Goal: Task Accomplishment & Management: Use online tool/utility

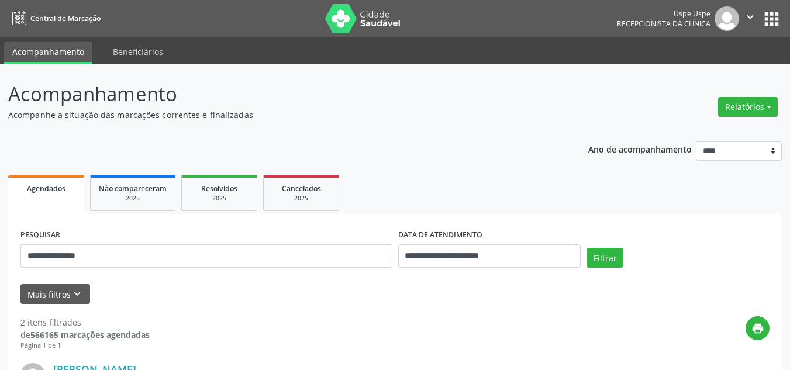
scroll to position [104, 0]
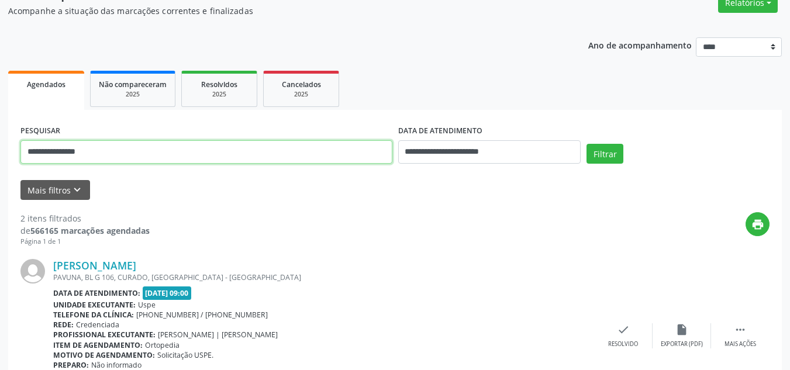
drag, startPoint x: 142, startPoint y: 157, endPoint x: 19, endPoint y: 174, distance: 124.6
click at [19, 174] on div "**********" at bounding box center [395, 358] width 774 height 496
click at [587, 144] on button "Filtrar" at bounding box center [605, 154] width 37 height 20
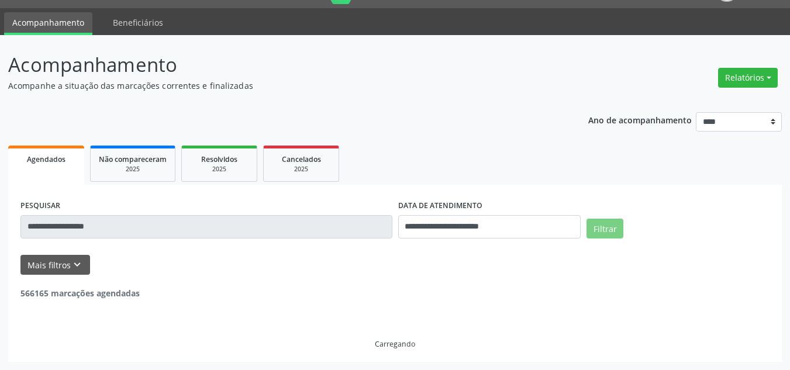
scroll to position [0, 0]
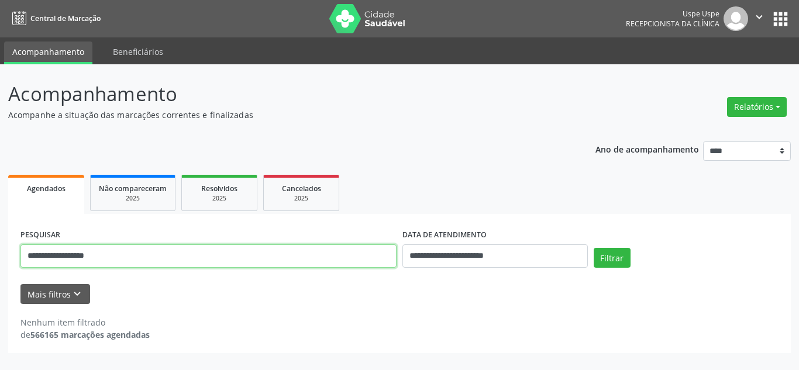
click at [84, 258] on input "**********" at bounding box center [208, 256] width 376 height 23
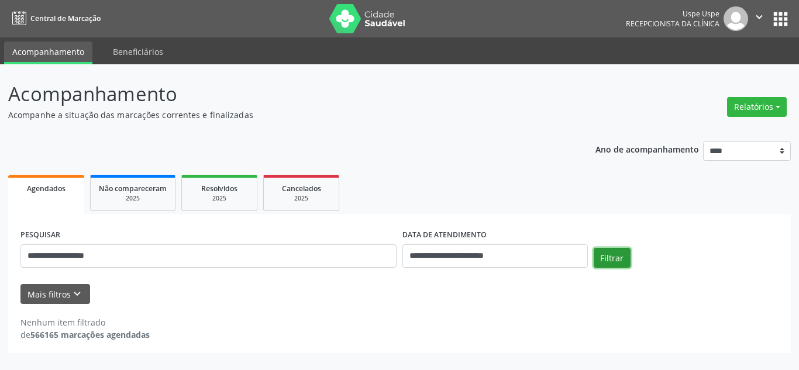
click at [614, 259] on button "Filtrar" at bounding box center [612, 258] width 37 height 20
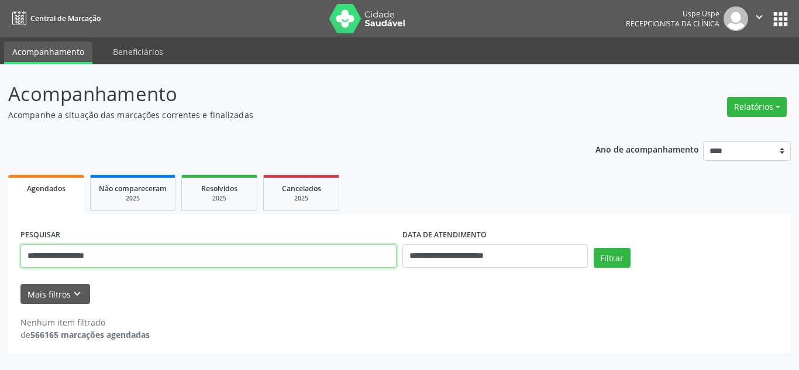
click at [128, 257] on input "**********" at bounding box center [208, 256] width 376 height 23
drag, startPoint x: 109, startPoint y: 257, endPoint x: 41, endPoint y: 262, distance: 68.6
click at [41, 263] on input "**********" at bounding box center [208, 256] width 376 height 23
type input "*"
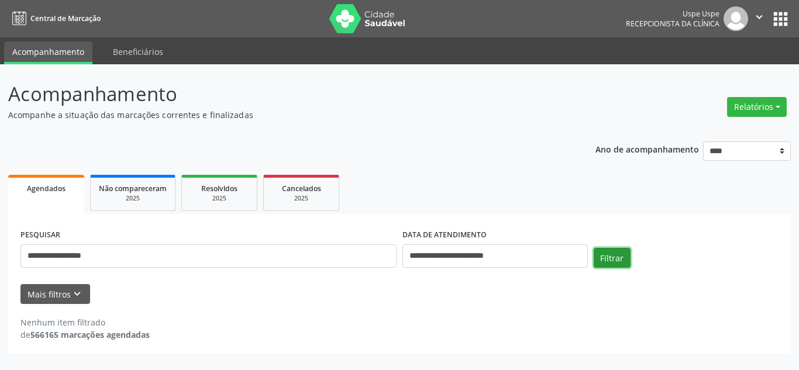
click at [610, 260] on button "Filtrar" at bounding box center [612, 258] width 37 height 20
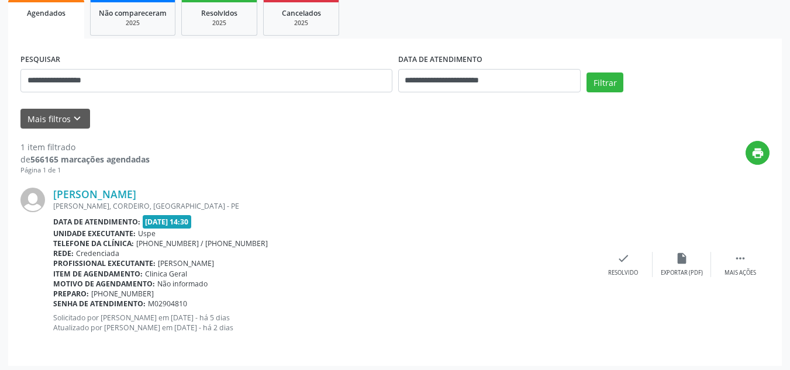
scroll to position [180, 0]
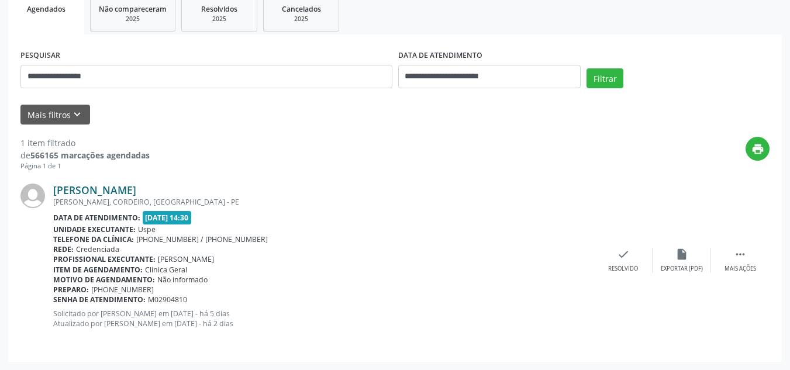
drag, startPoint x: 47, startPoint y: 188, endPoint x: 193, endPoint y: 187, distance: 145.7
click at [193, 187] on div "[PERSON_NAME] [PERSON_NAME], CORDEIRO, [GEOGRAPHIC_DATA] - PE Data de atendimen…" at bounding box center [394, 260] width 749 height 178
copy div "[PERSON_NAME]"
click at [309, 190] on div "[PERSON_NAME]" at bounding box center [323, 190] width 541 height 13
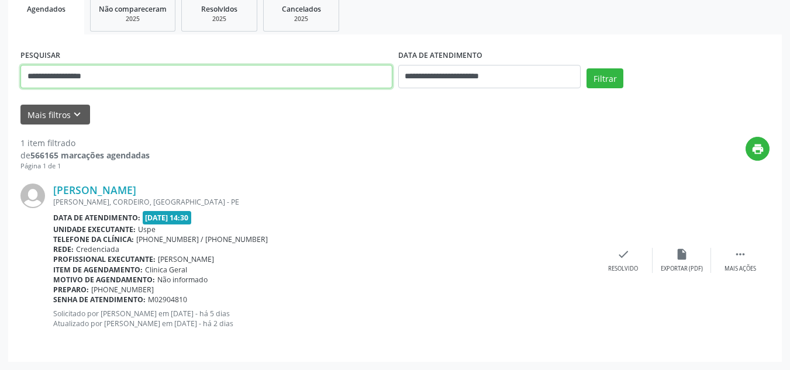
drag, startPoint x: 112, startPoint y: 76, endPoint x: 44, endPoint y: 88, distance: 69.0
click at [44, 88] on input "**********" at bounding box center [206, 76] width 372 height 23
type input "*"
type input "**********"
click at [587, 68] on button "Filtrar" at bounding box center [605, 78] width 37 height 20
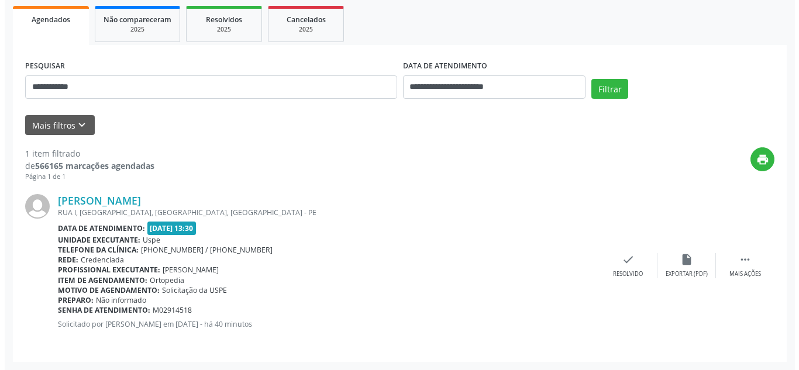
scroll to position [0, 0]
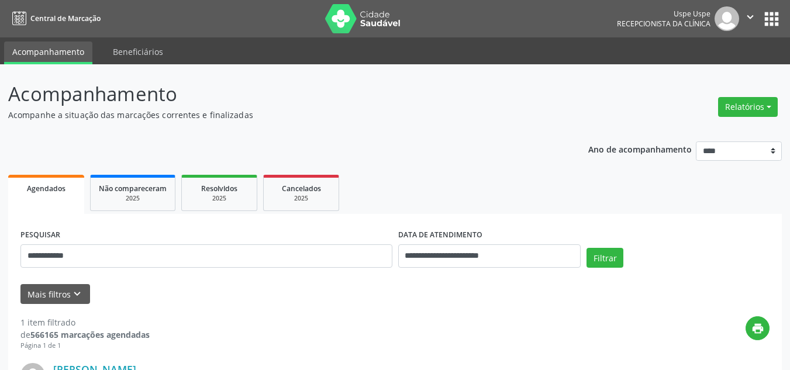
click at [757, 96] on div "Relatórios Agendamentos Procedimentos realizados" at bounding box center [748, 107] width 68 height 28
click at [753, 109] on button "Relatórios" at bounding box center [748, 107] width 60 height 20
click at [689, 134] on link "Agendamentos" at bounding box center [715, 132] width 126 height 16
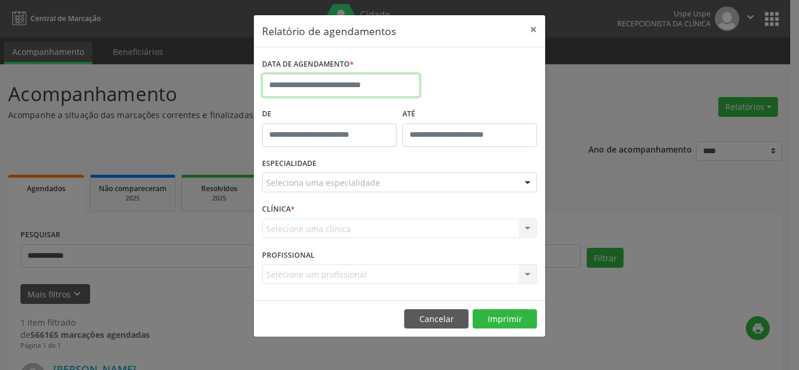
click at [288, 90] on input "text" at bounding box center [341, 85] width 158 height 23
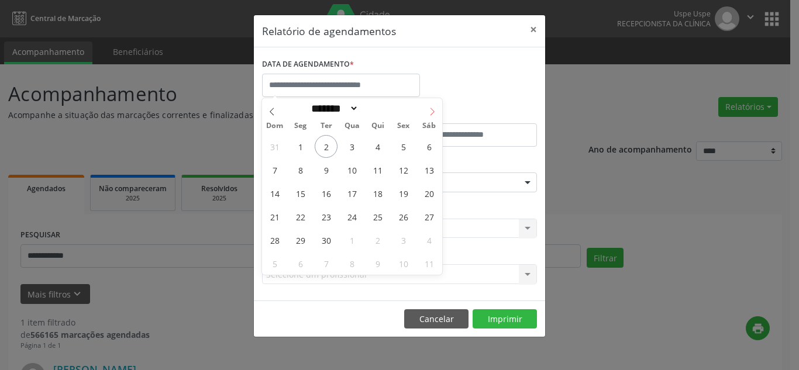
click at [433, 114] on icon at bounding box center [432, 112] width 8 height 8
select select "*"
click at [350, 148] on span "1" at bounding box center [351, 146] width 23 height 23
type input "**********"
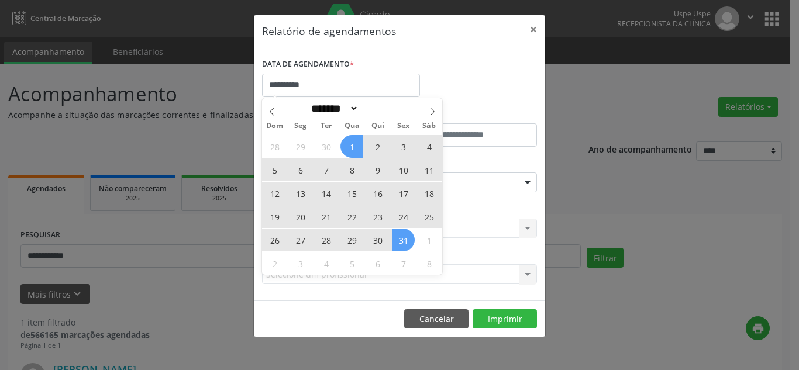
click at [411, 240] on span "31" at bounding box center [403, 240] width 23 height 23
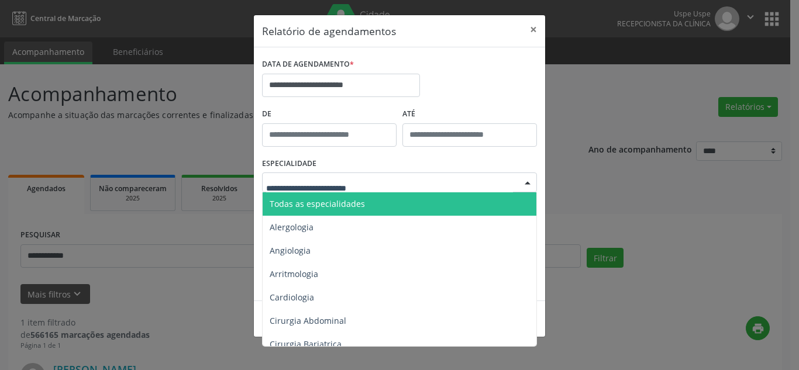
click at [327, 204] on span "Todas as especialidades" at bounding box center [317, 203] width 95 height 11
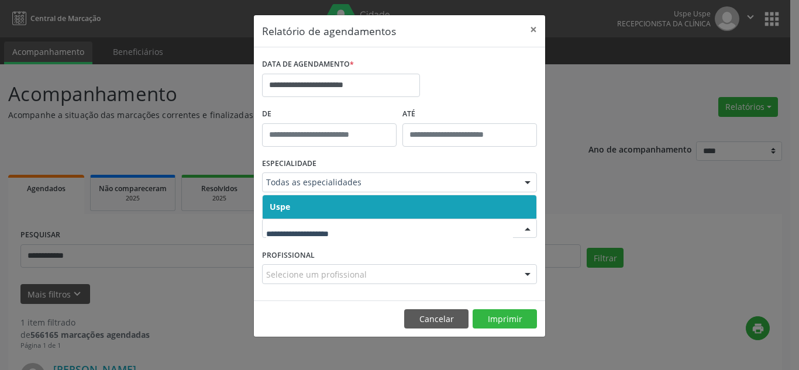
drag, startPoint x: 314, startPoint y: 205, endPoint x: 315, endPoint y: 212, distance: 7.1
click at [314, 204] on span "Uspe" at bounding box center [400, 206] width 274 height 23
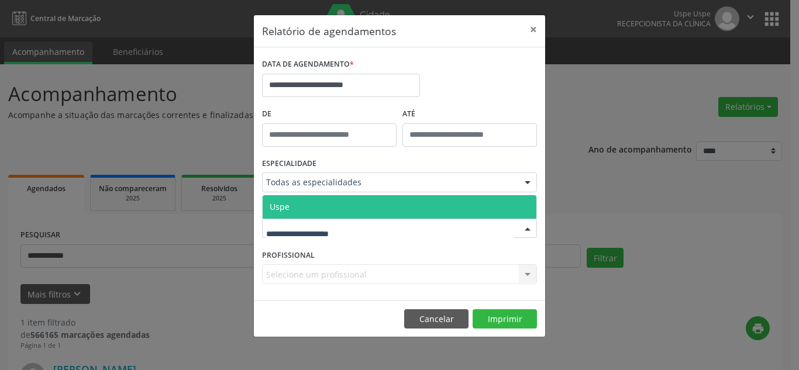
click at [305, 205] on span "Uspe" at bounding box center [400, 206] width 274 height 23
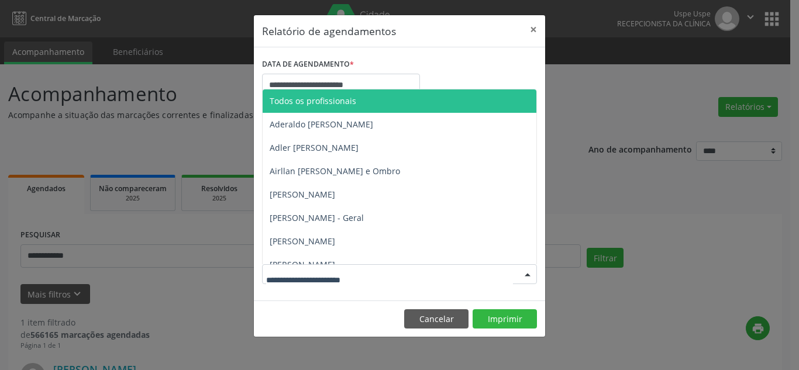
click at [519, 272] on div at bounding box center [528, 275] width 18 height 20
click at [314, 108] on span "Todos os profissionais" at bounding box center [424, 100] width 323 height 23
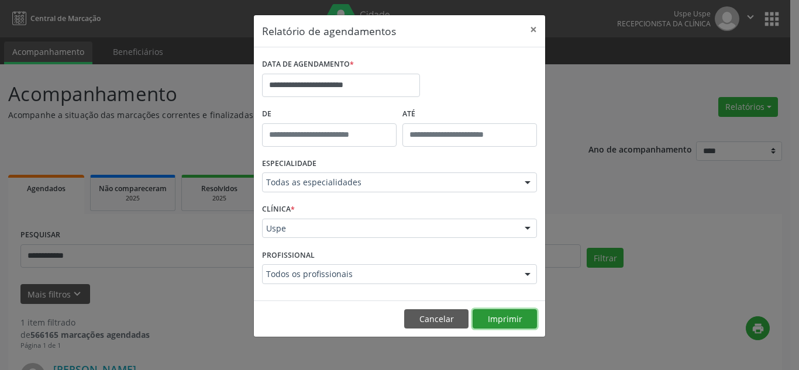
click at [497, 315] on button "Imprimir" at bounding box center [505, 319] width 64 height 20
